Goal: Task Accomplishment & Management: Use online tool/utility

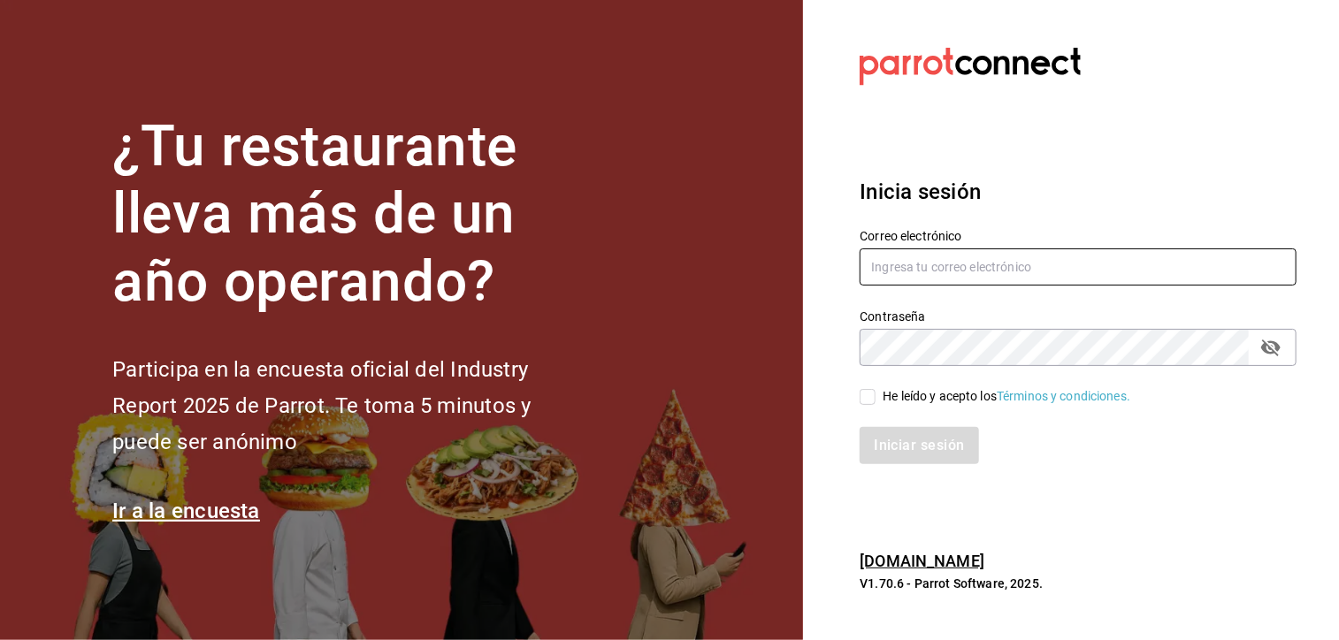
type input "[PERSON_NAME][EMAIL_ADDRESS][PERSON_NAME][DOMAIN_NAME]"
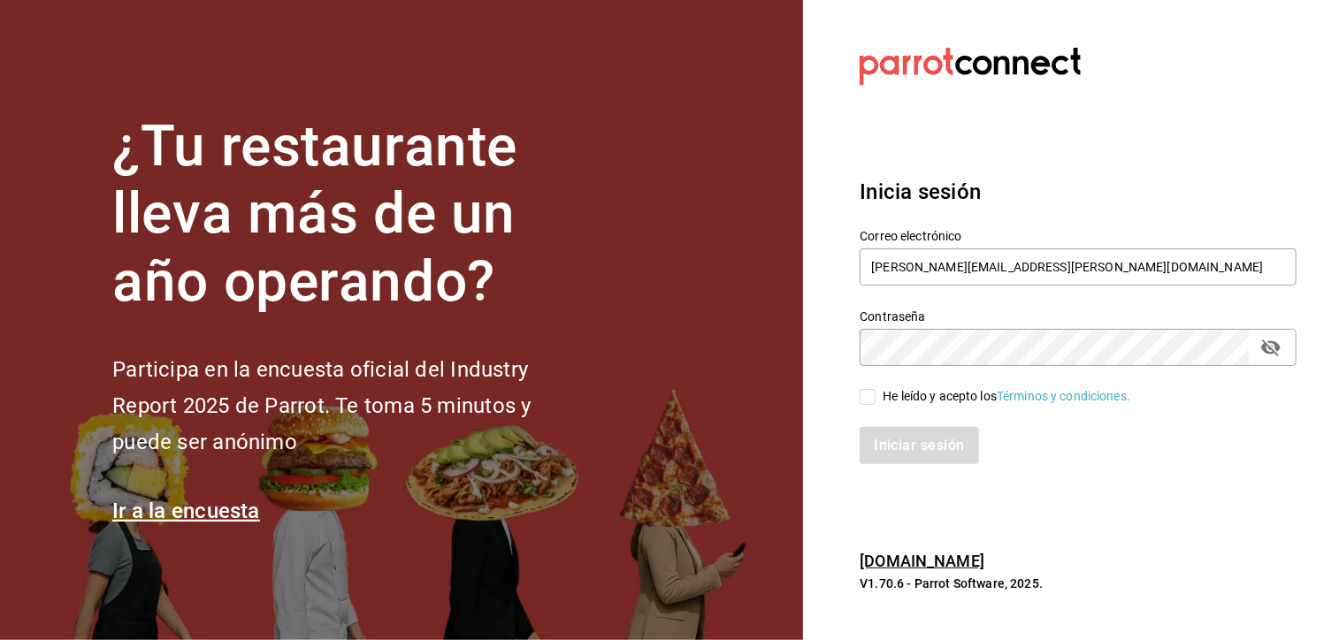
click at [883, 395] on div "He leído y acepto los Términos y condiciones." at bounding box center [1007, 396] width 248 height 19
click at [876, 395] on input "He leído y acepto los Términos y condiciones." at bounding box center [868, 397] width 16 height 16
checkbox input "true"
click at [901, 463] on button "Iniciar sesión" at bounding box center [920, 445] width 120 height 37
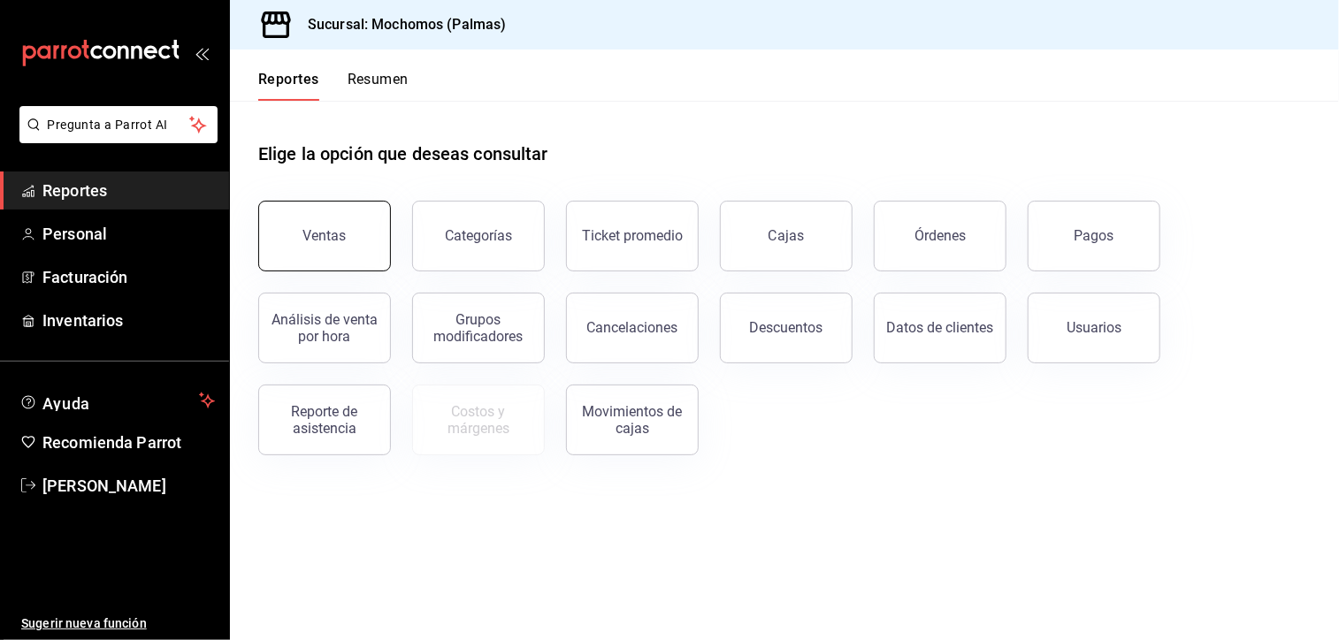
click at [286, 240] on button "Ventas" at bounding box center [324, 236] width 133 height 71
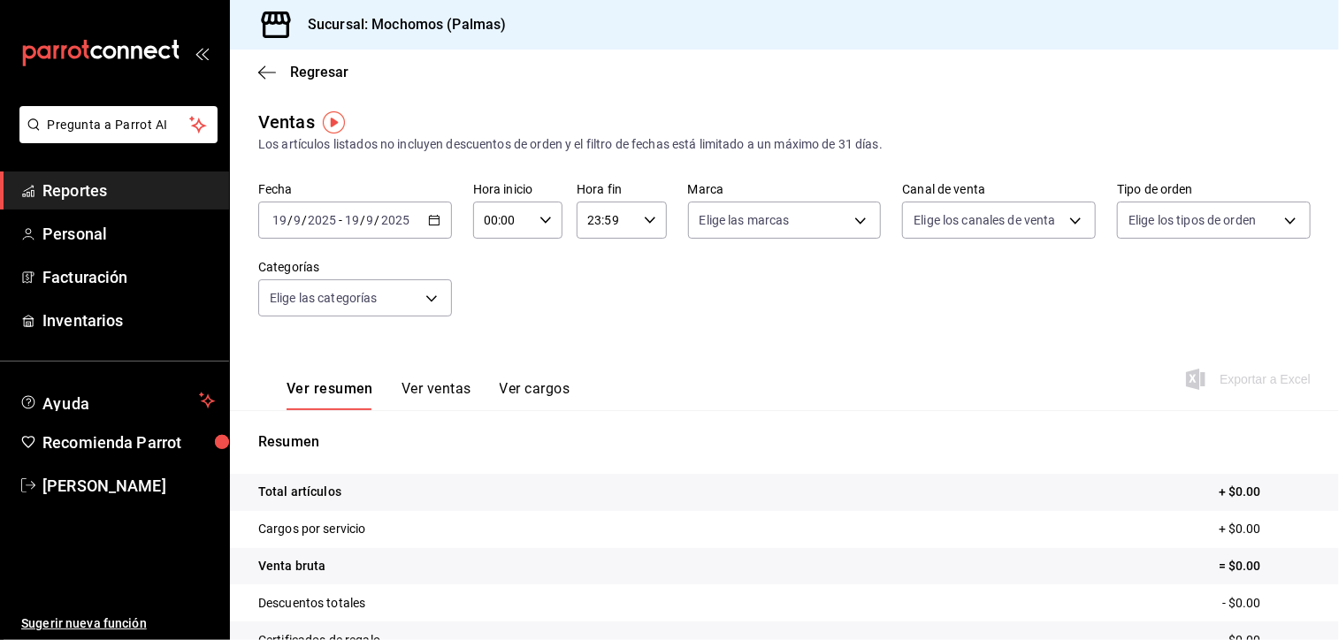
click at [435, 223] on icon "button" at bounding box center [434, 220] width 12 height 12
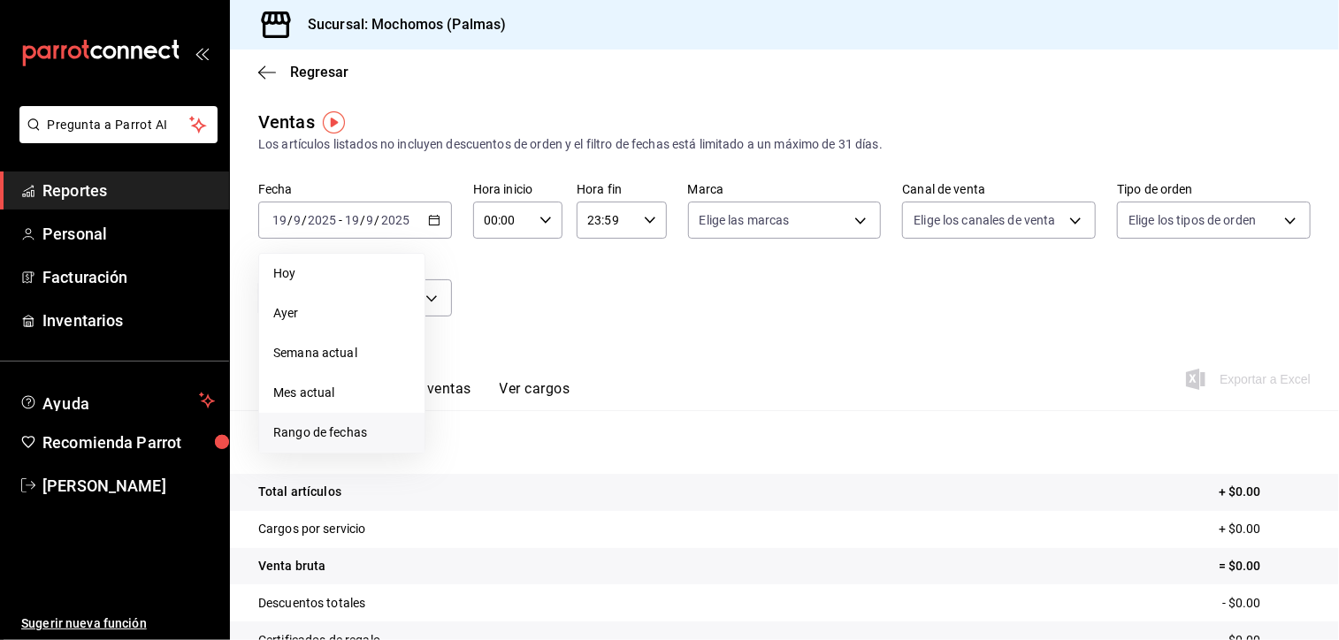
click at [329, 429] on span "Rango de fechas" at bounding box center [341, 433] width 137 height 19
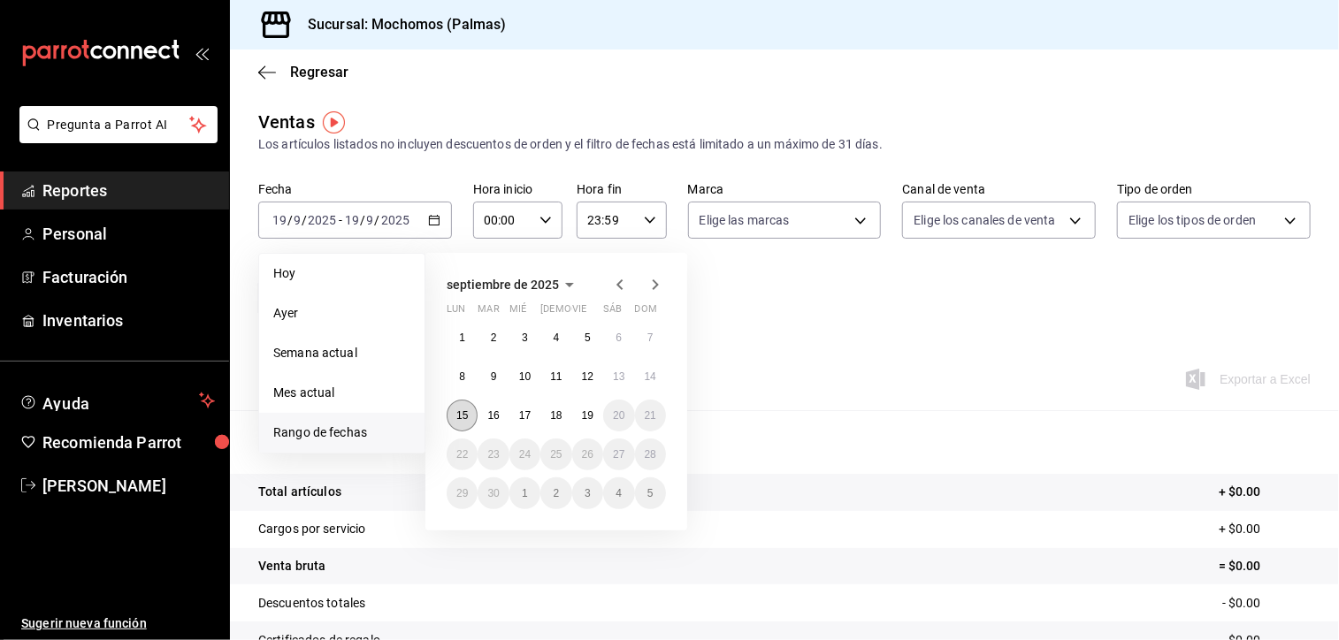
click at [467, 417] on abbr "15" at bounding box center [461, 415] width 11 height 12
click at [594, 412] on button "19" at bounding box center [587, 416] width 31 height 32
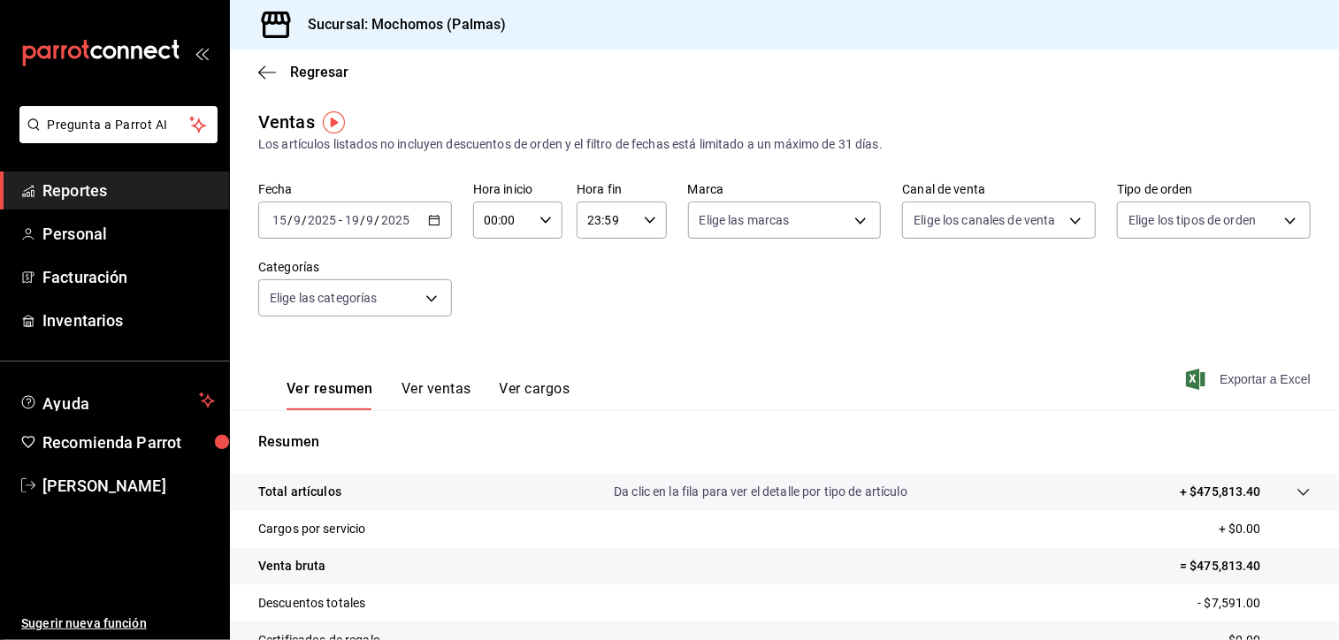
click at [1245, 378] on span "Exportar a Excel" at bounding box center [1249, 379] width 121 height 21
click at [542, 222] on \(Stroke\) "button" at bounding box center [545, 220] width 11 height 6
click at [492, 363] on span "05" at bounding box center [493, 364] width 16 height 14
type input "05:00"
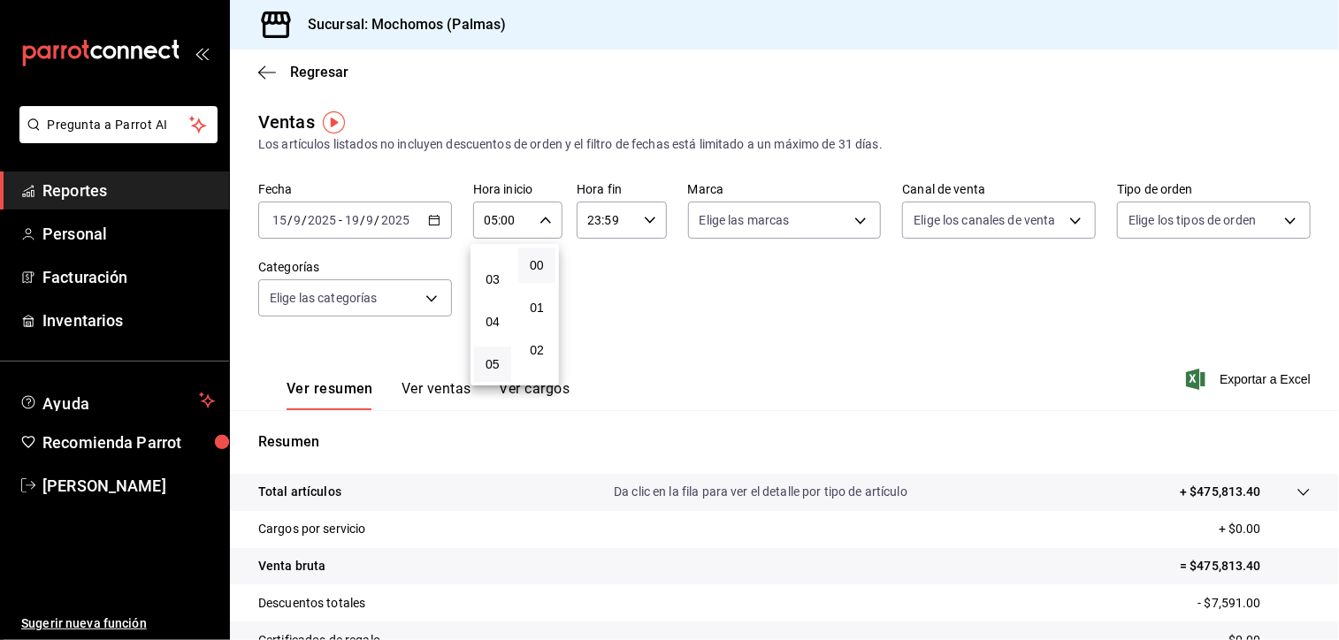
click at [667, 309] on div at bounding box center [669, 320] width 1339 height 640
click at [435, 225] on \(Stroke\) "button" at bounding box center [434, 221] width 11 height 10
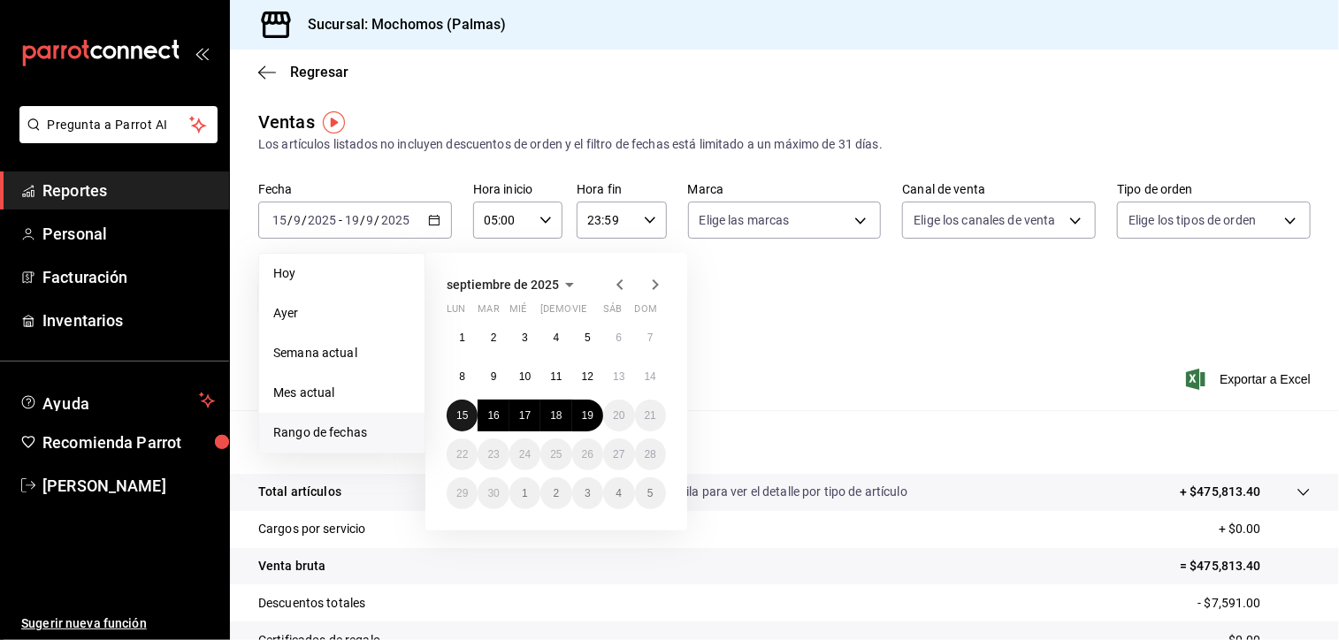
click at [458, 417] on abbr "15" at bounding box center [461, 415] width 11 height 12
click at [591, 423] on button "19" at bounding box center [587, 416] width 31 height 32
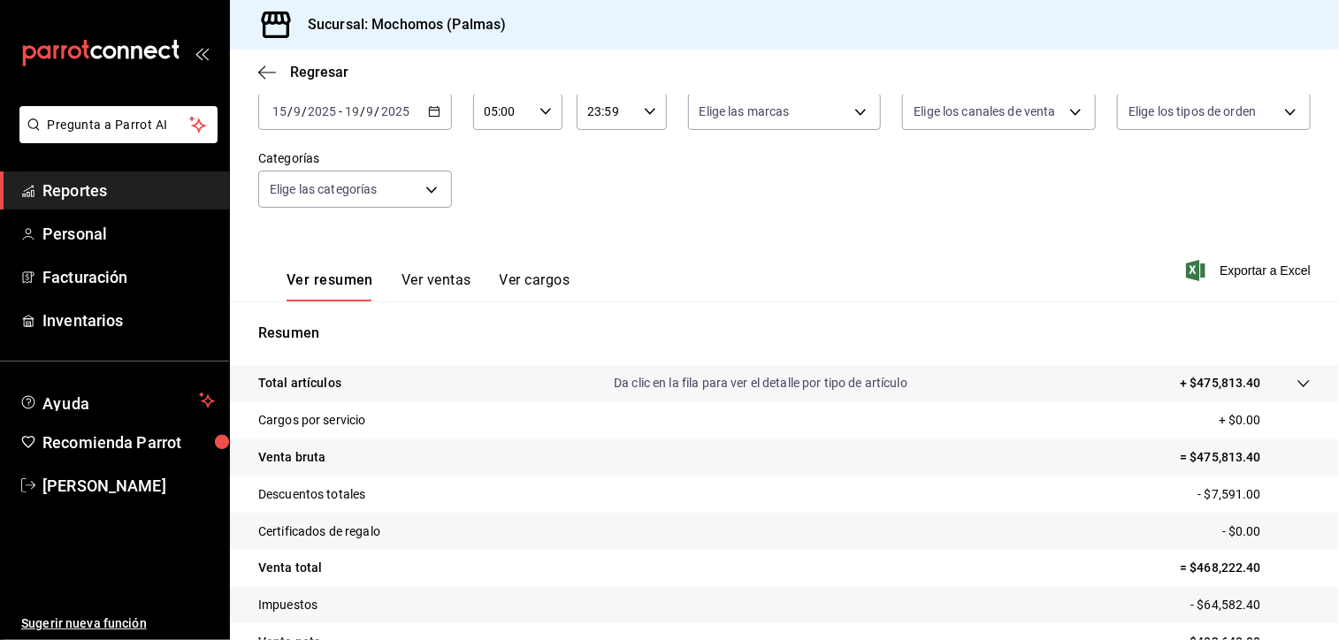
scroll to position [106, 0]
click at [1220, 271] on span "Exportar a Excel" at bounding box center [1249, 273] width 121 height 21
